Goal: Answer question/provide support

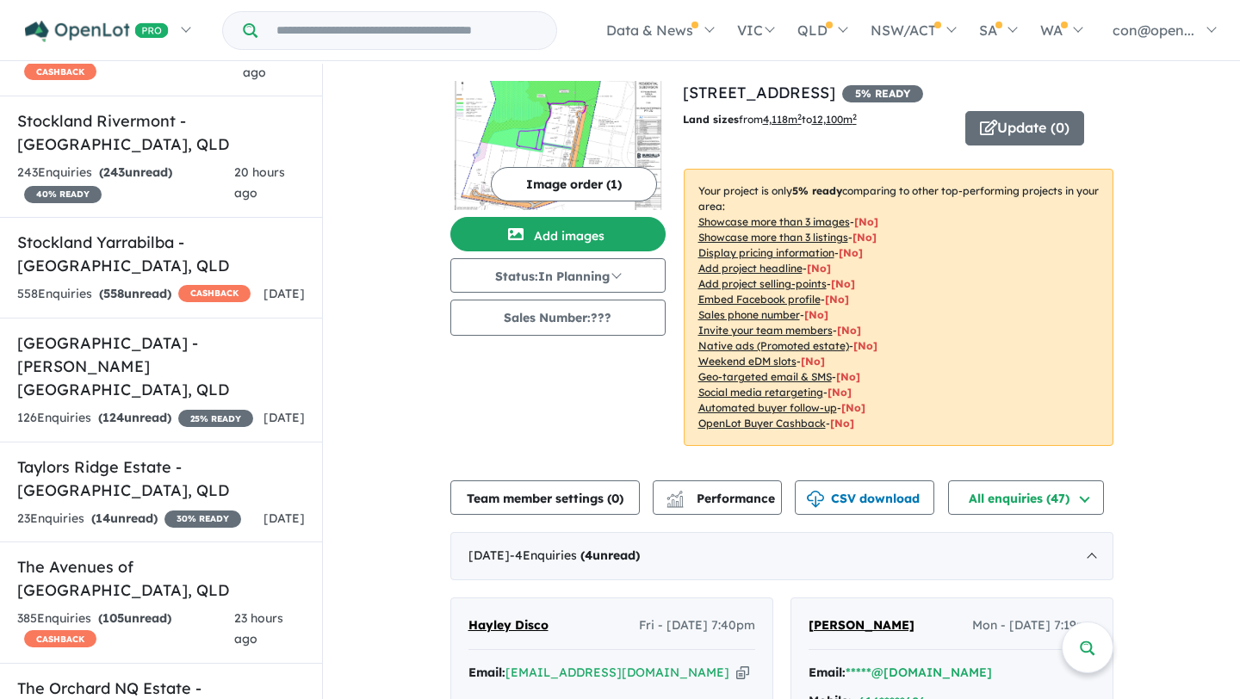
scroll to position [5969, 0]
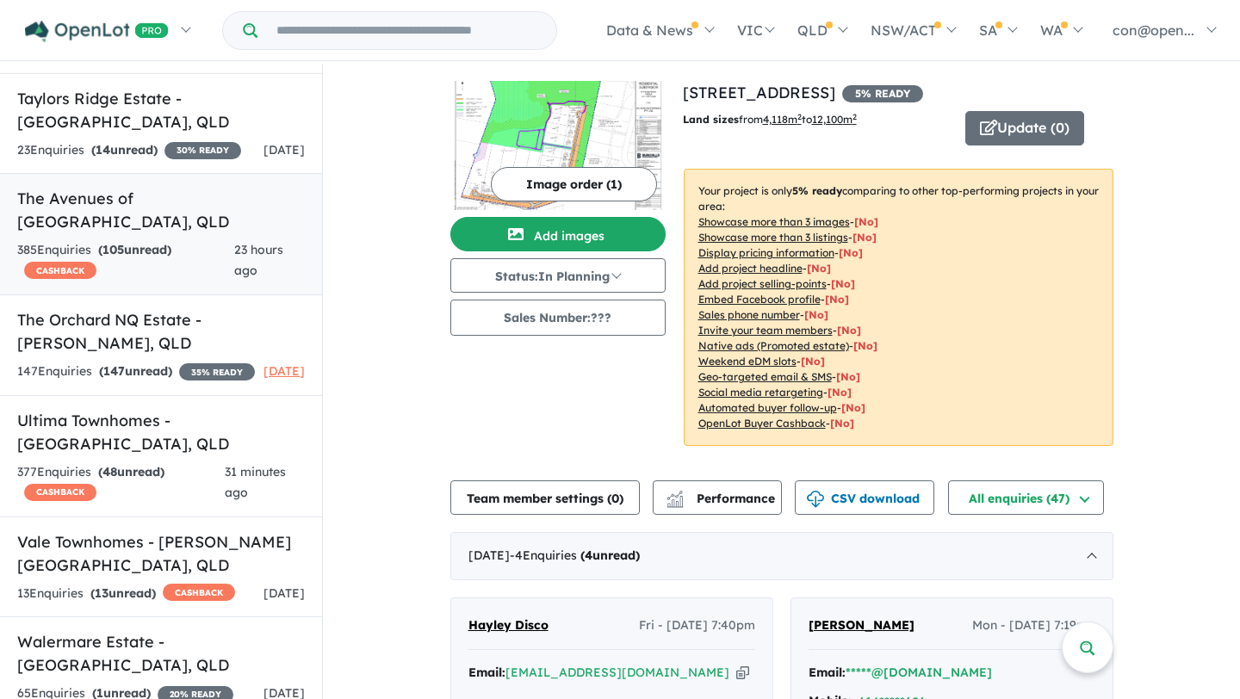
scroll to position [6536, 0]
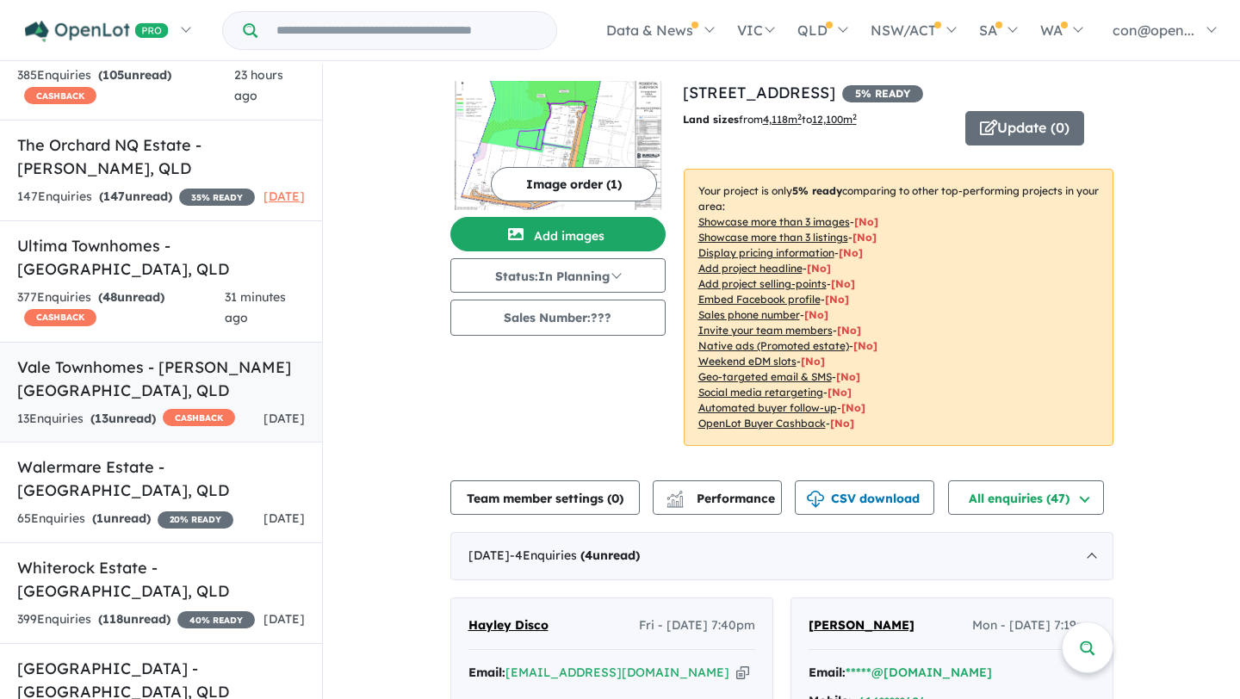
click at [140, 342] on link "Vale Townhomes - Bray Park , QLD 13 Enquir ies ( 13 unread) CASHBACK 1 day ago" at bounding box center [161, 393] width 322 height 102
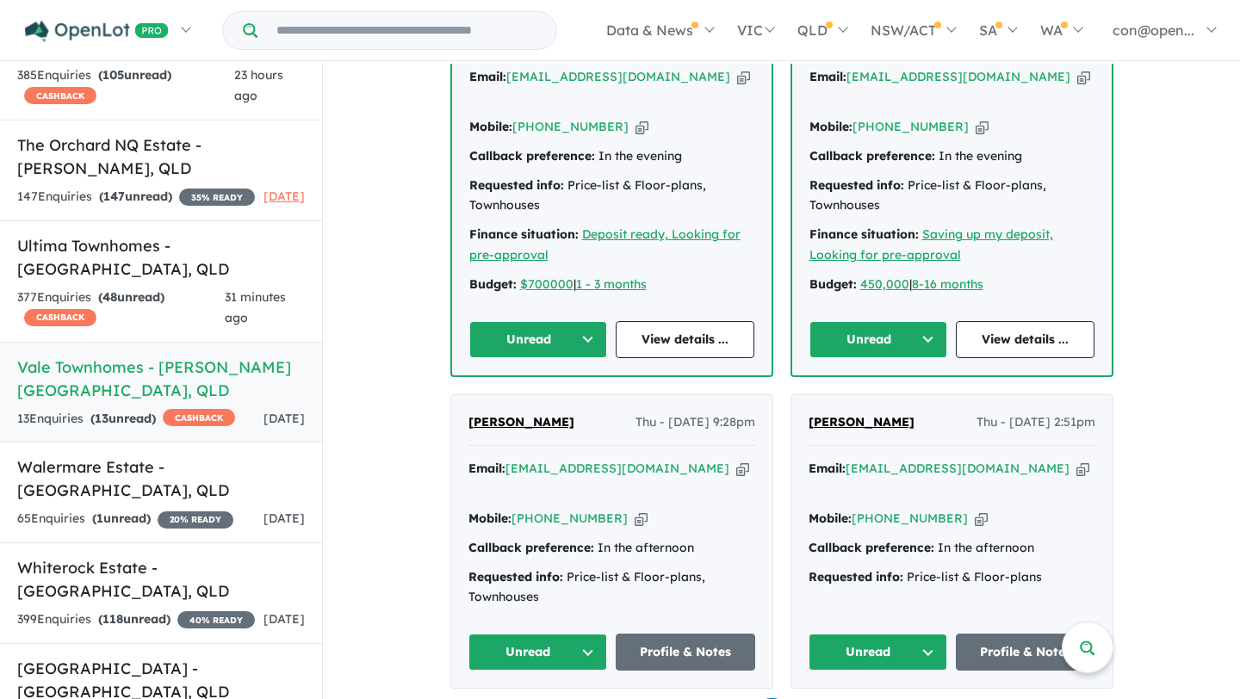
scroll to position [828, 0]
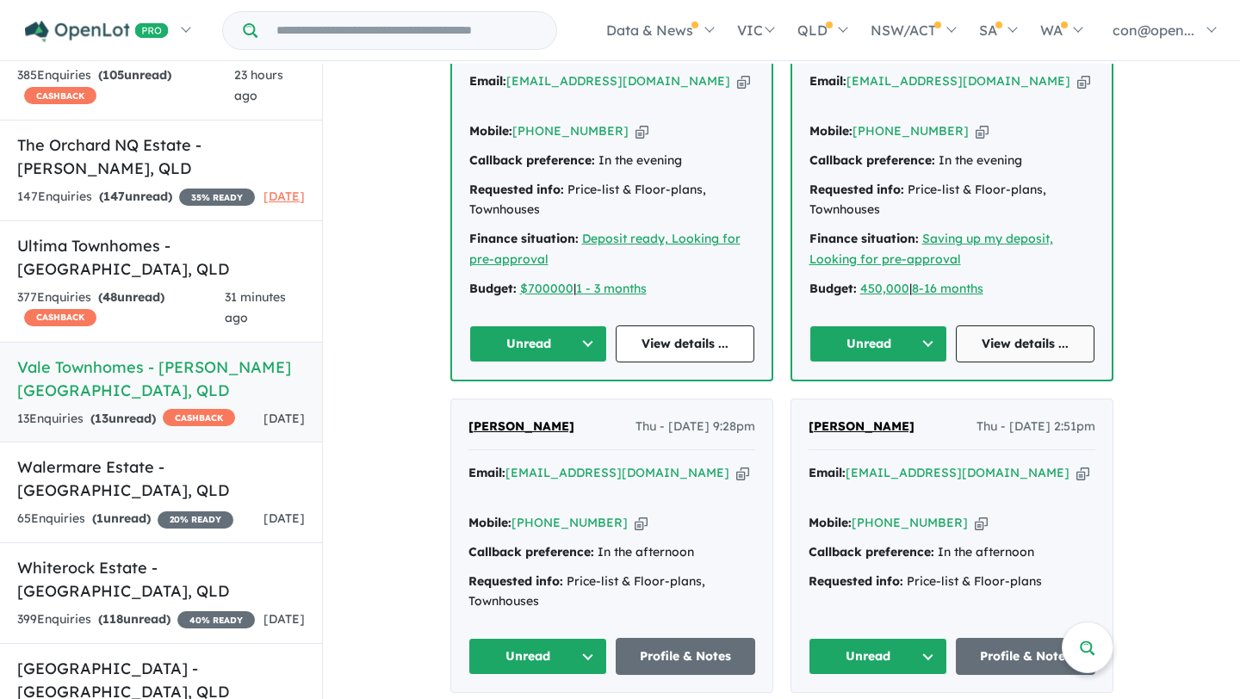
click at [1021, 326] on link "View details ..." at bounding box center [1025, 344] width 139 height 37
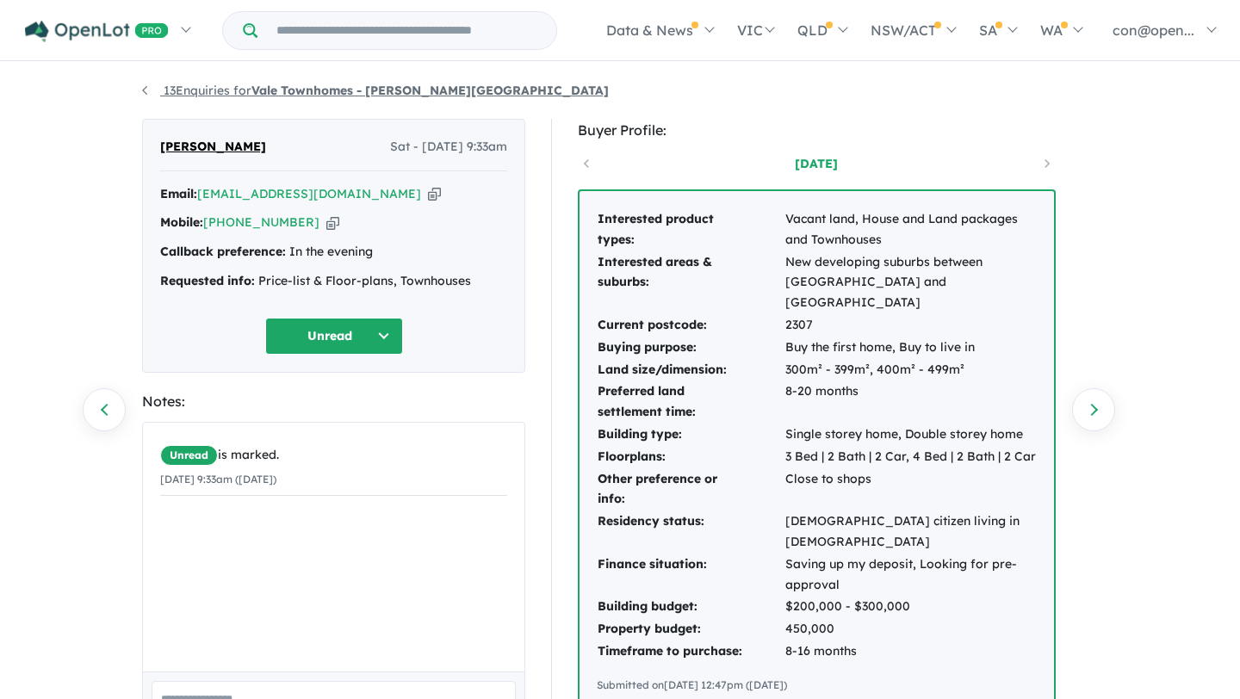
click at [312, 95] on strong "Vale Townhomes - [PERSON_NAME][GEOGRAPHIC_DATA]" at bounding box center [429, 91] width 357 height 16
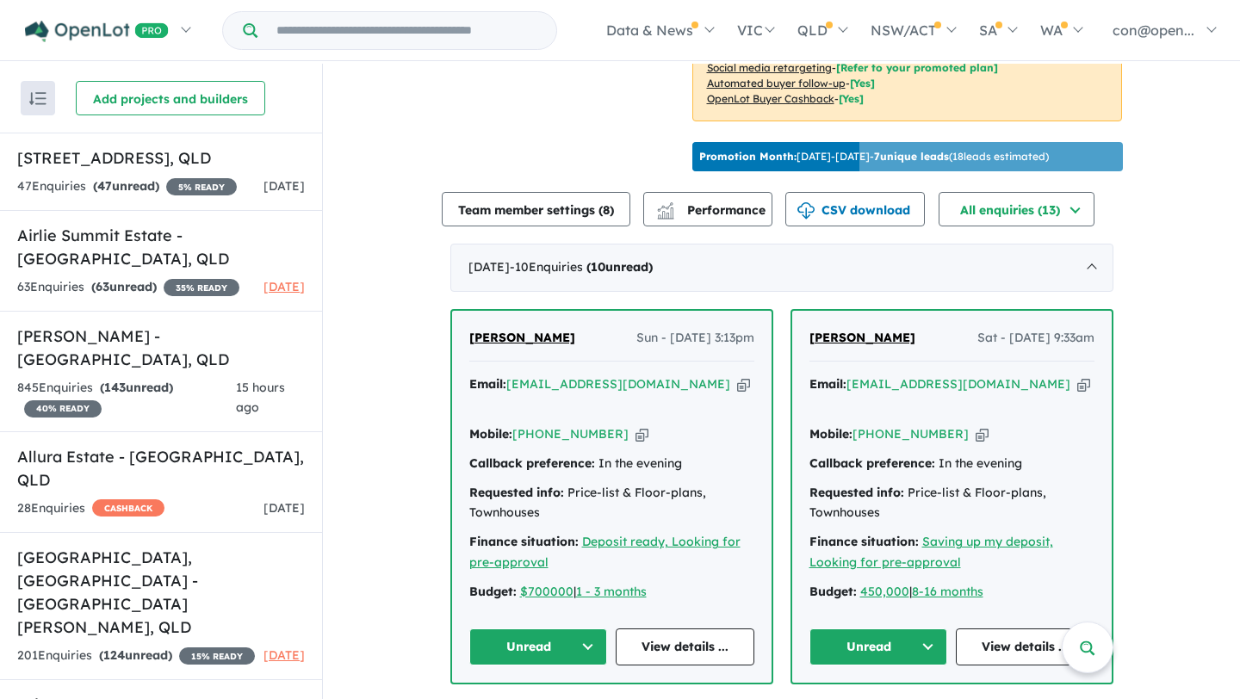
scroll to position [685, 0]
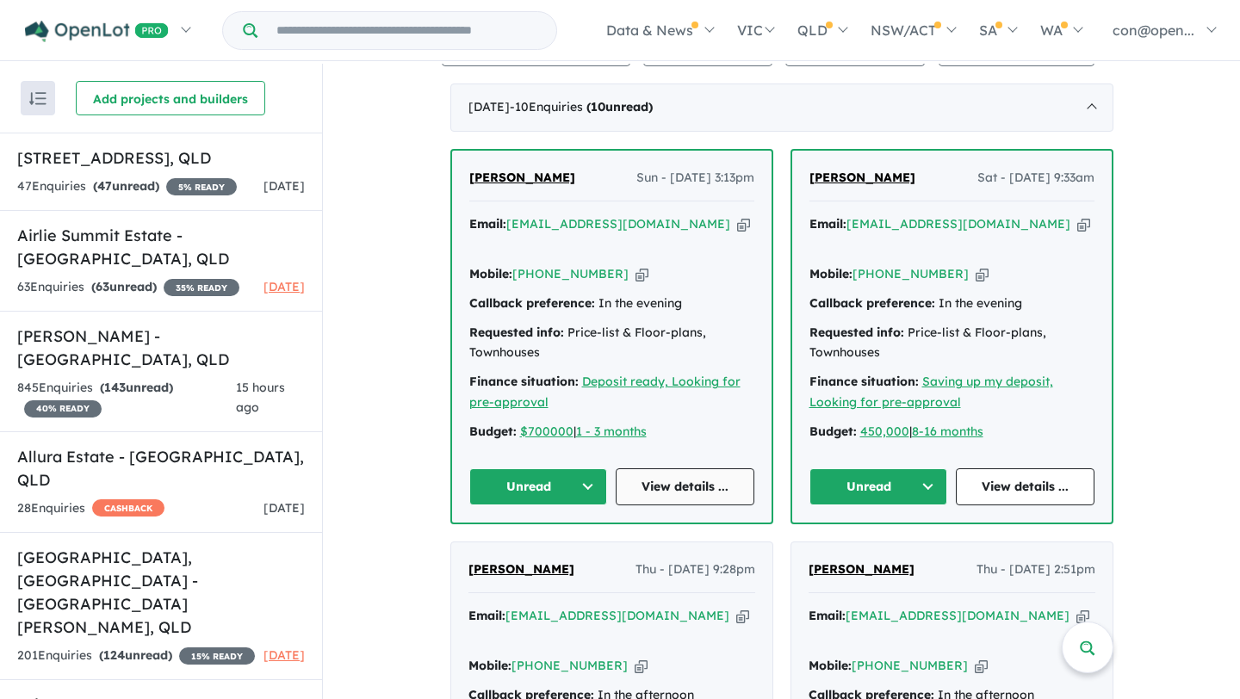
click at [661, 469] on link "View details ..." at bounding box center [685, 487] width 139 height 37
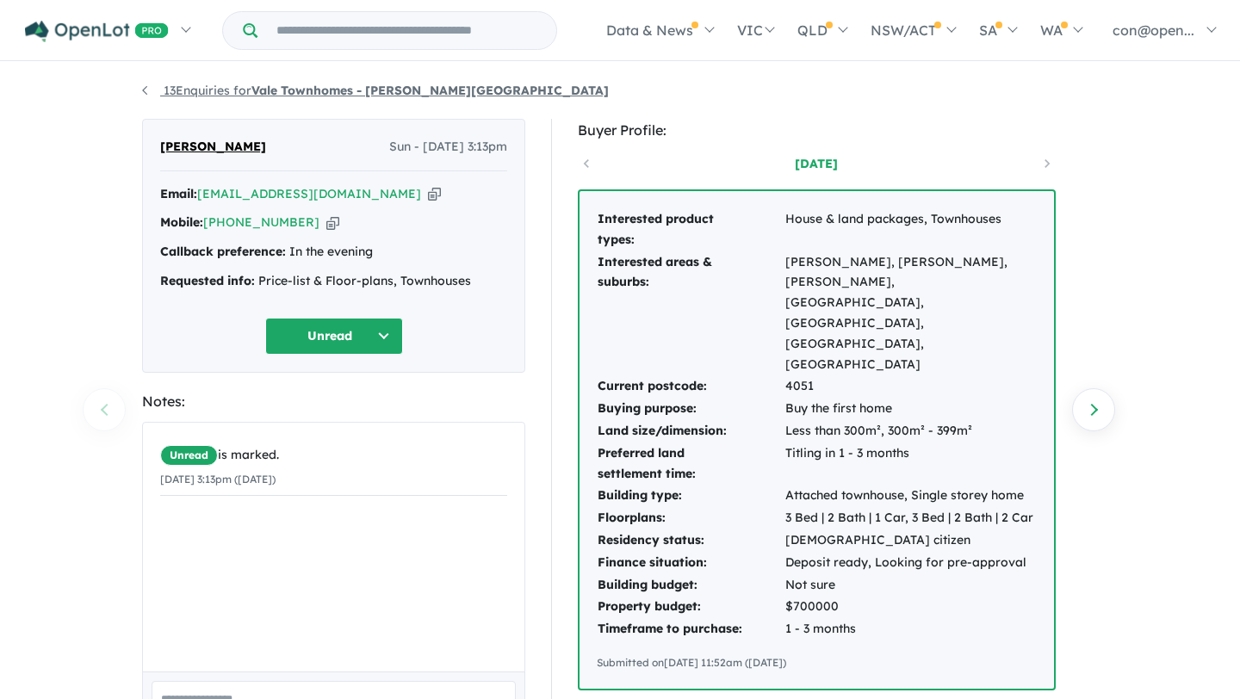
click at [358, 92] on strong "Vale Townhomes - [PERSON_NAME][GEOGRAPHIC_DATA]" at bounding box center [429, 91] width 357 height 16
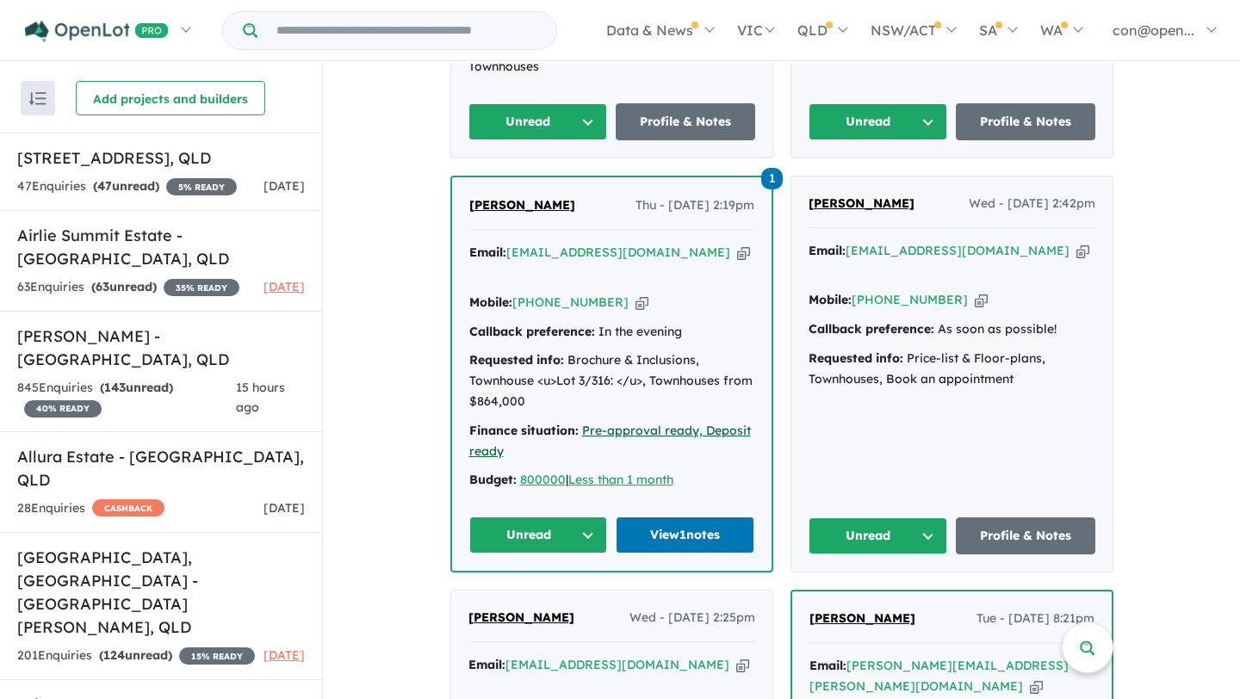
scroll to position [1375, 0]
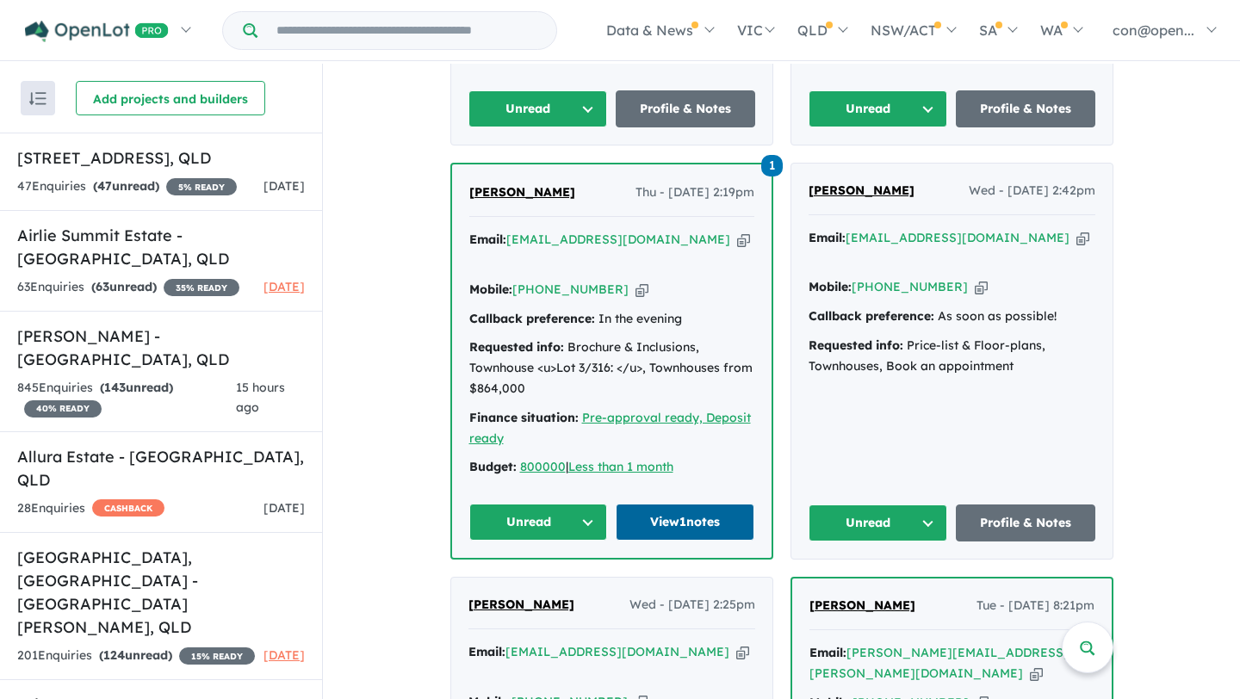
click at [662, 504] on link "View 1 notes" at bounding box center [685, 522] width 139 height 37
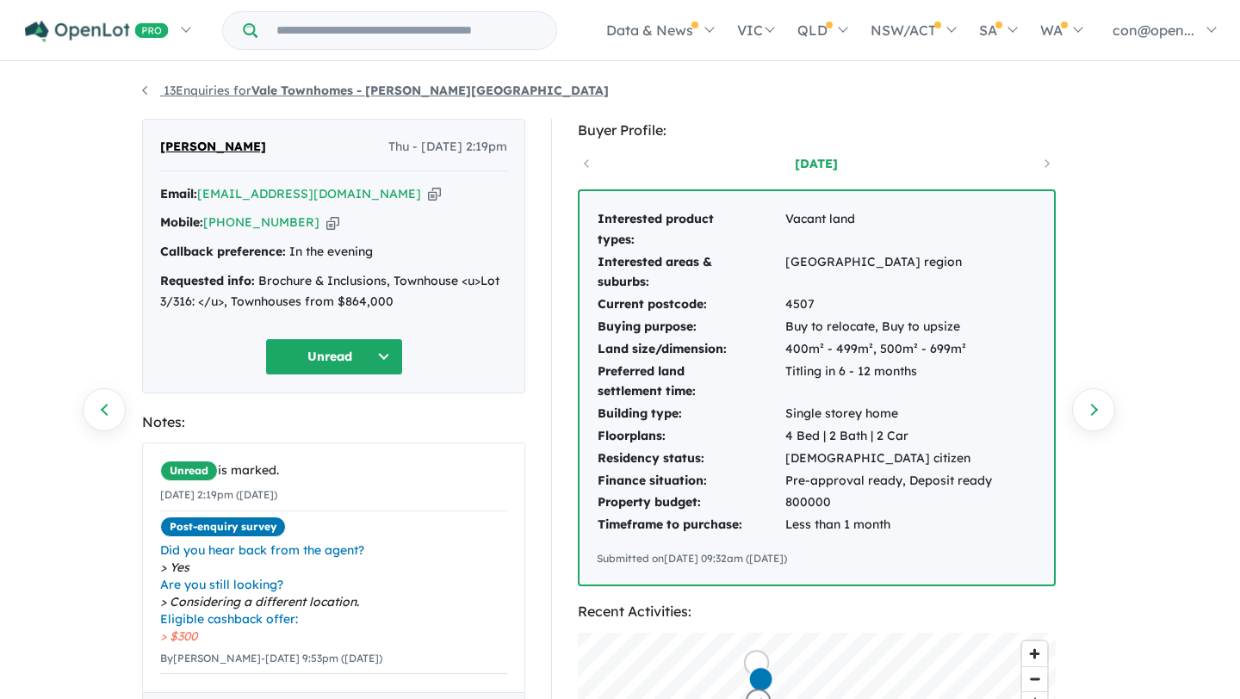
click at [323, 91] on strong "Vale Townhomes - [PERSON_NAME][GEOGRAPHIC_DATA]" at bounding box center [429, 91] width 357 height 16
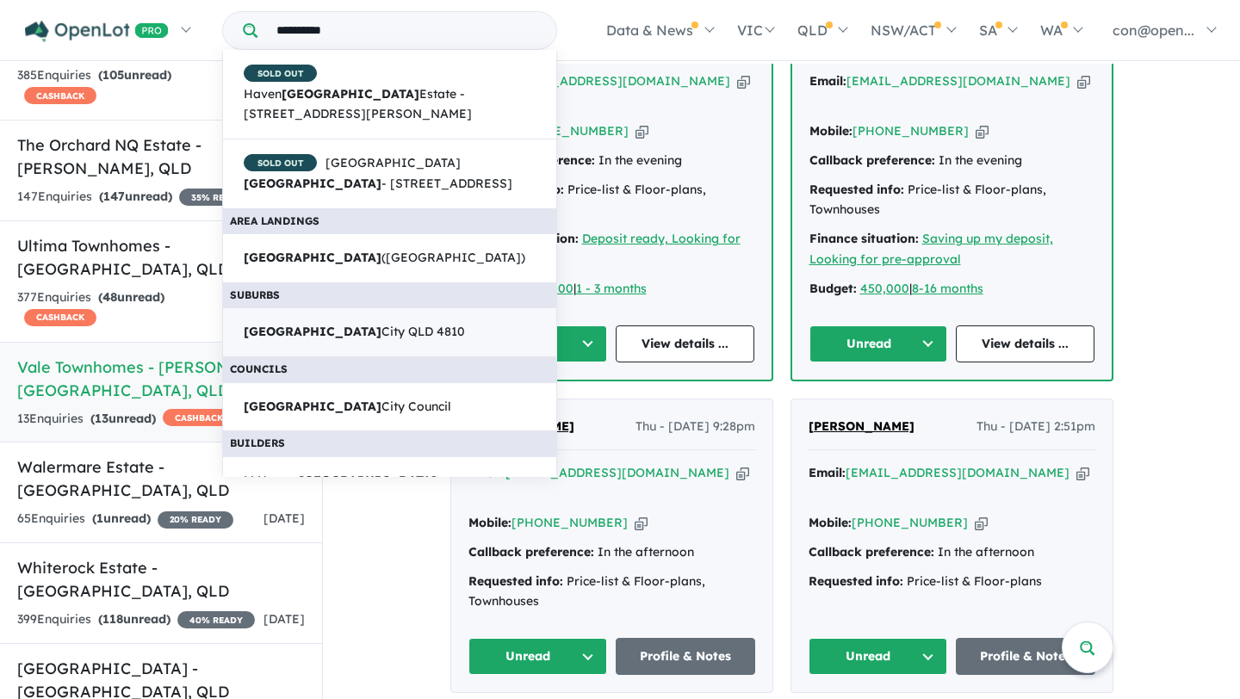
scroll to position [276, 0]
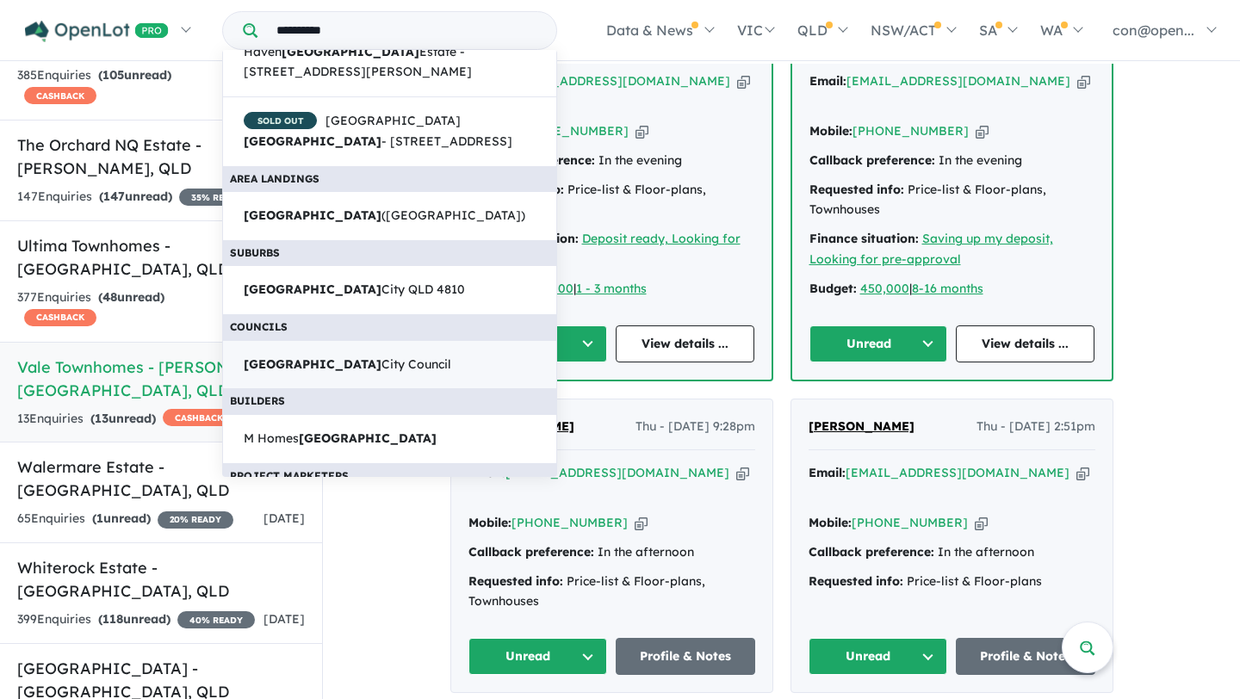
type input "**********"
click at [312, 353] on link "Townsville City Council" at bounding box center [389, 365] width 335 height 50
